Goal: Task Accomplishment & Management: Complete application form

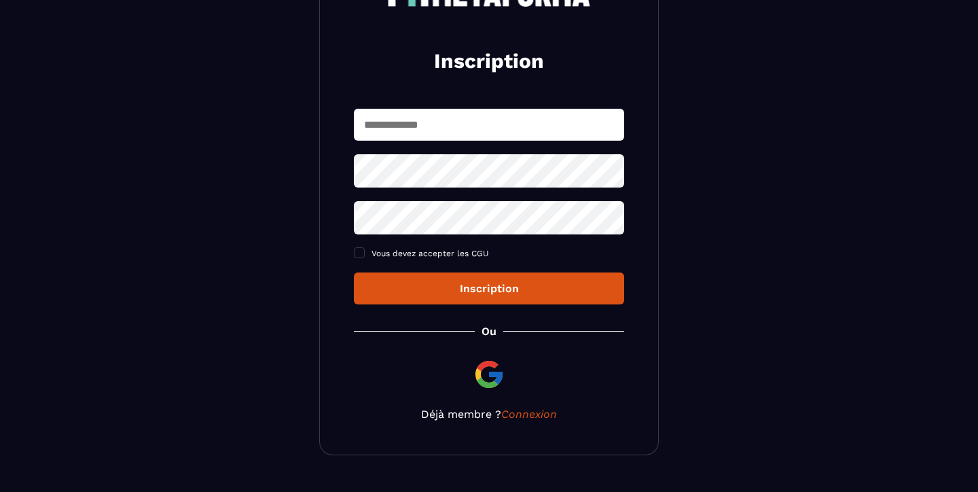
scroll to position [168, 0]
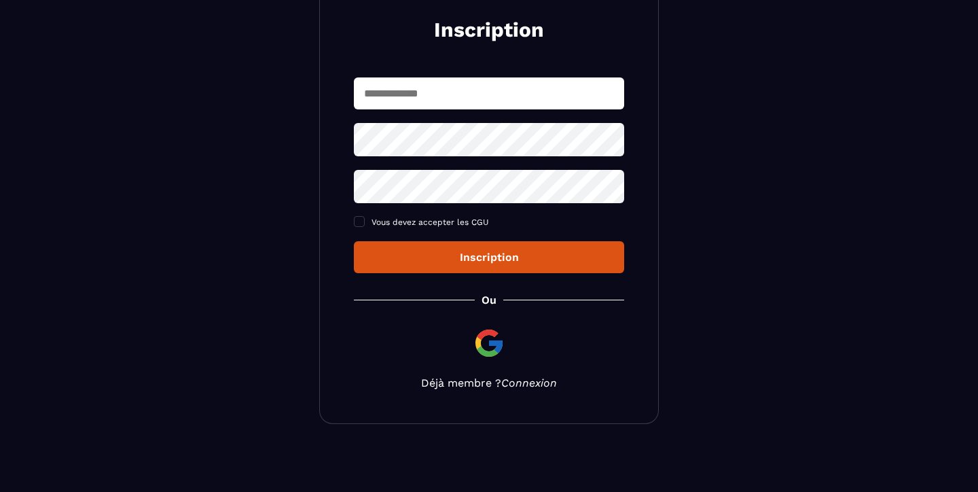
click at [513, 382] on link "Connexion" at bounding box center [529, 382] width 56 height 13
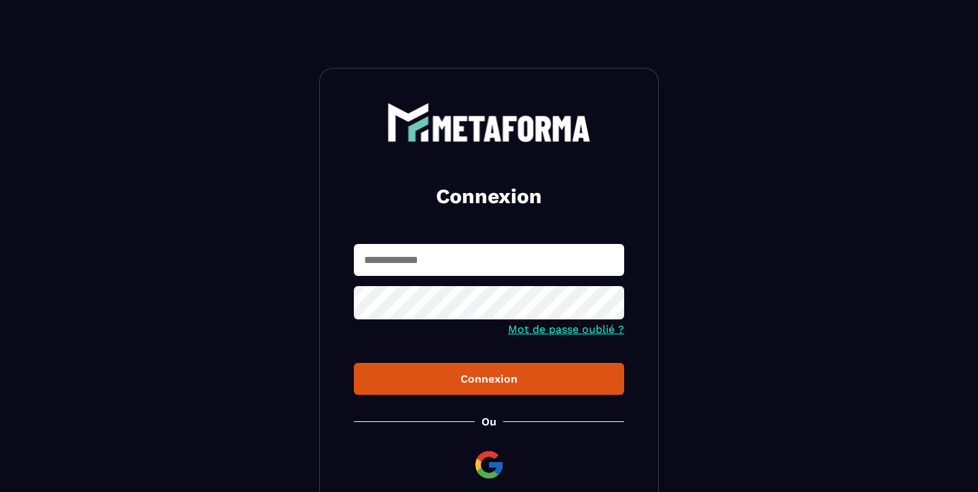
type input "**********"
click at [474, 375] on div "Connexion" at bounding box center [489, 378] width 249 height 13
